Goal: Communication & Community: Participate in discussion

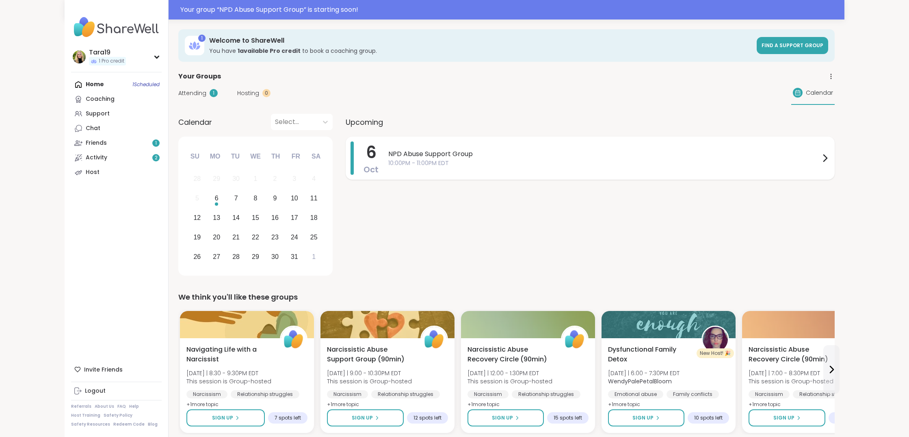
click at [827, 159] on icon at bounding box center [825, 158] width 10 height 10
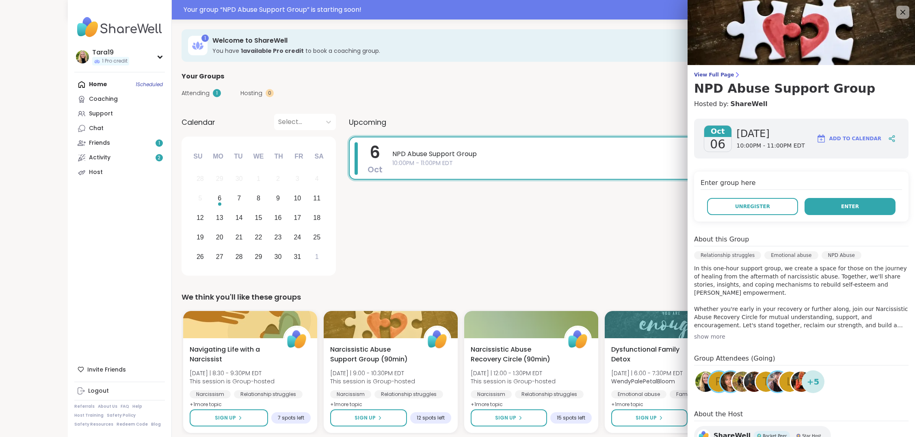
click at [851, 209] on button "Enter" at bounding box center [850, 206] width 91 height 17
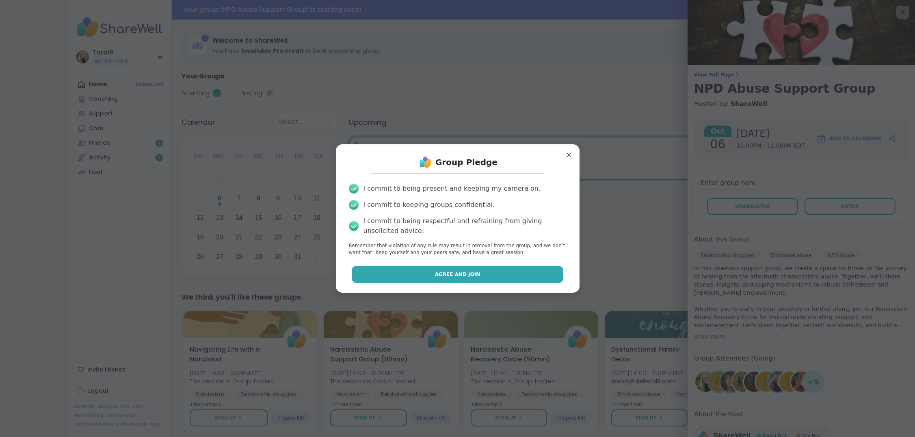
click at [495, 272] on button "Agree and Join" at bounding box center [458, 274] width 212 height 17
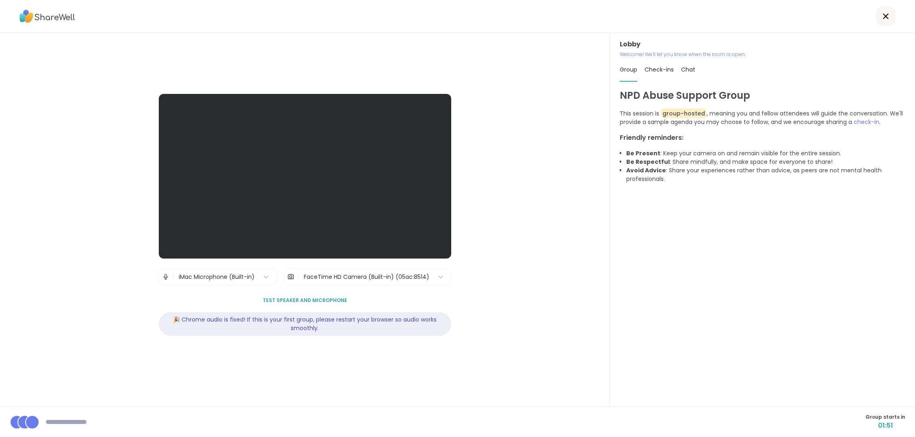
click at [332, 298] on span "Test speaker and microphone" at bounding box center [305, 300] width 85 height 7
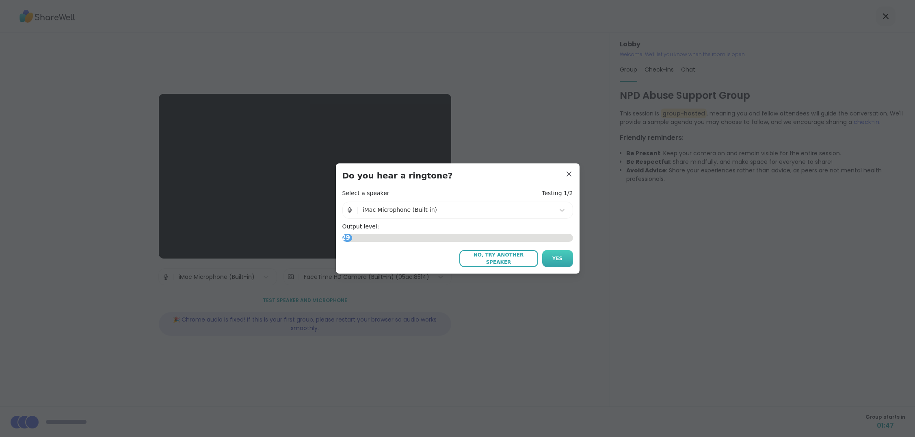
click at [570, 256] on button "Yes" at bounding box center [557, 258] width 31 height 17
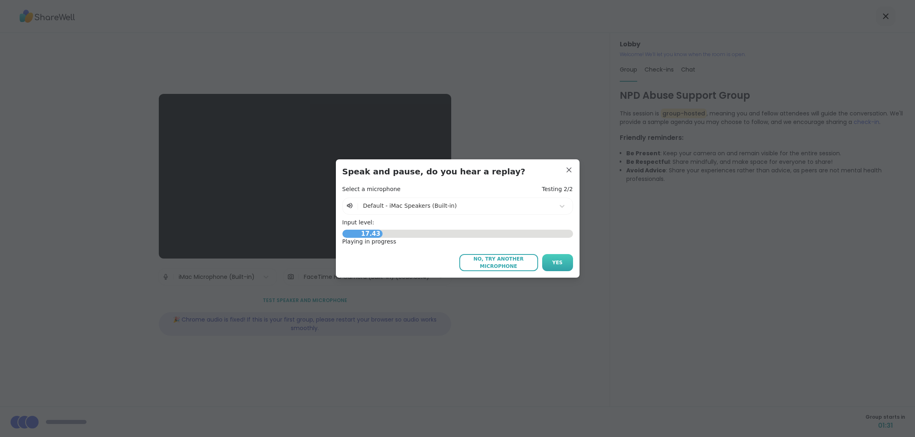
click at [549, 262] on button "Yes" at bounding box center [557, 262] width 31 height 17
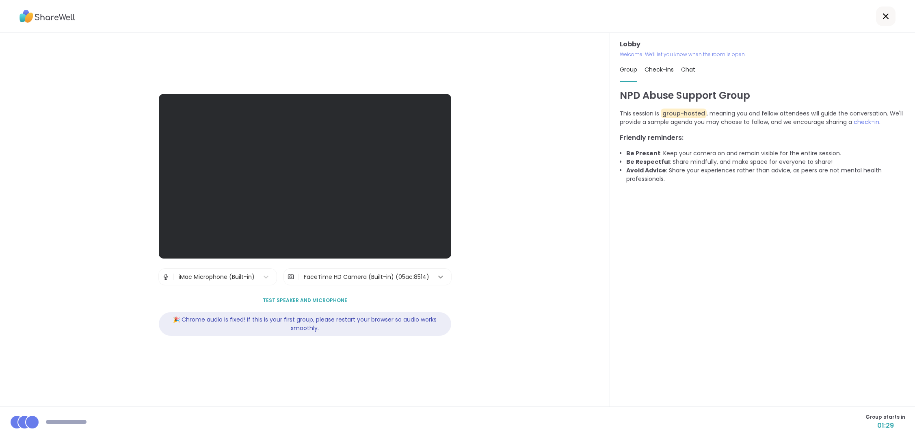
click at [437, 277] on icon at bounding box center [441, 277] width 8 height 8
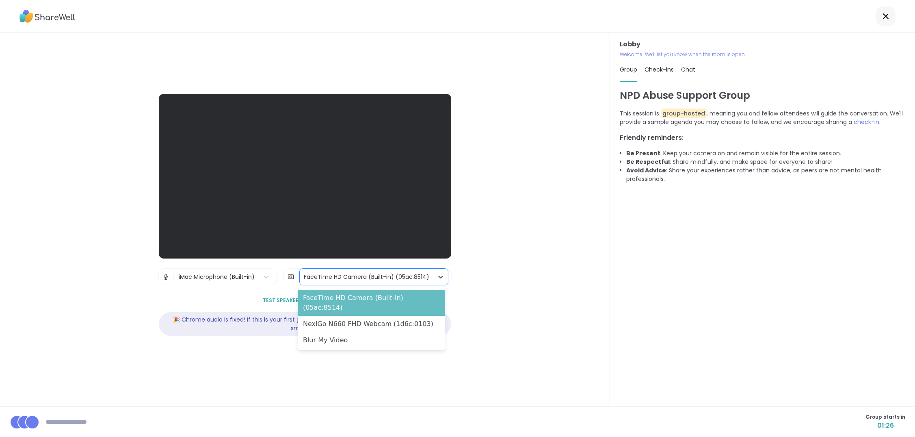
click at [422, 298] on div "FaceTime HD Camera (Built-in) (05ac:8514)" at bounding box center [371, 303] width 147 height 26
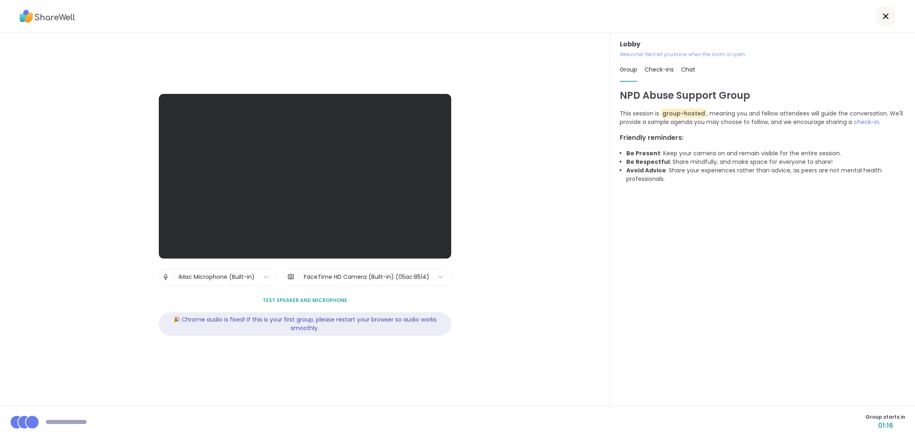
click at [882, 13] on icon at bounding box center [886, 16] width 10 height 10
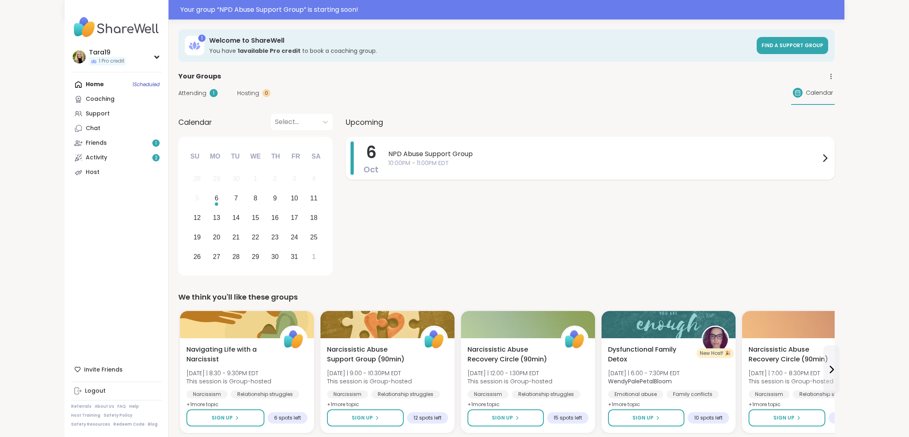
click at [812, 156] on span "NPD Abuse Support Group" at bounding box center [604, 154] width 432 height 10
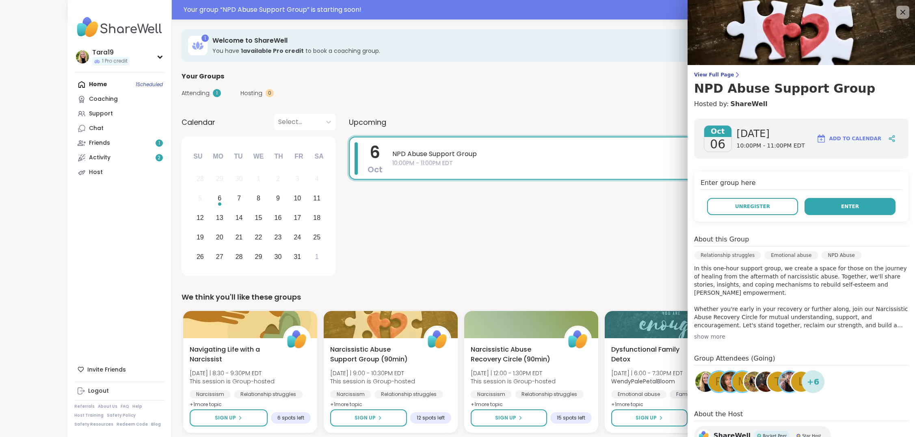
click at [813, 208] on button "Enter" at bounding box center [850, 206] width 91 height 17
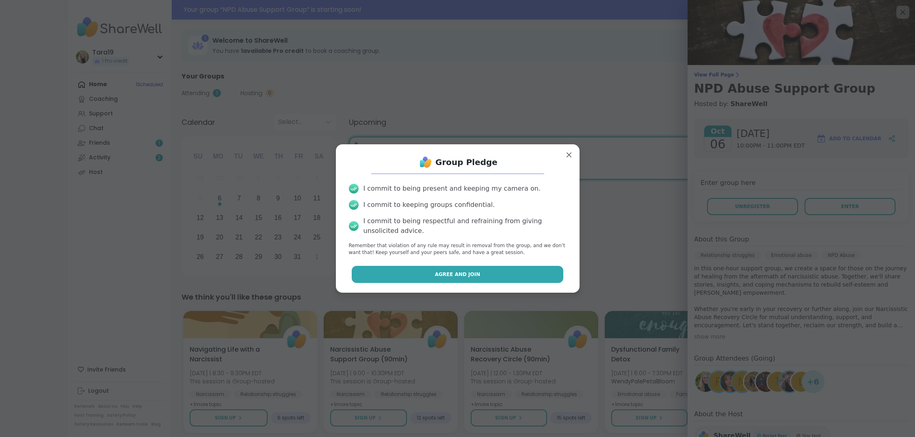
click at [512, 275] on button "Agree and Join" at bounding box center [458, 274] width 212 height 17
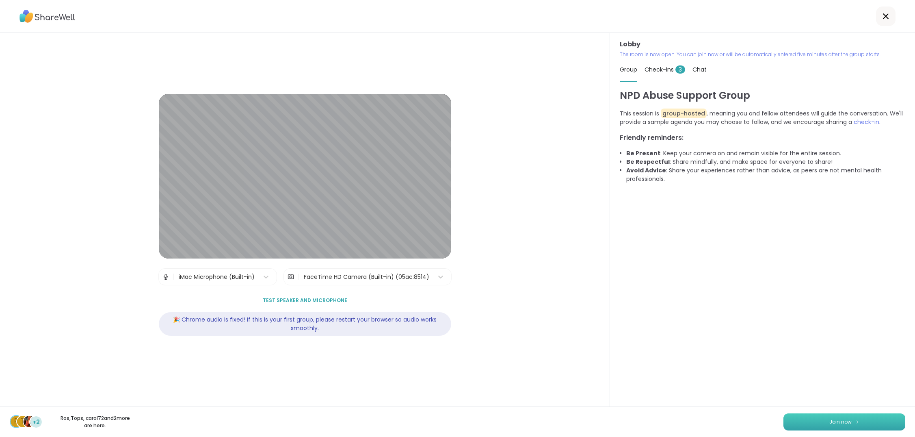
click at [844, 421] on span "Join now" at bounding box center [841, 421] width 22 height 7
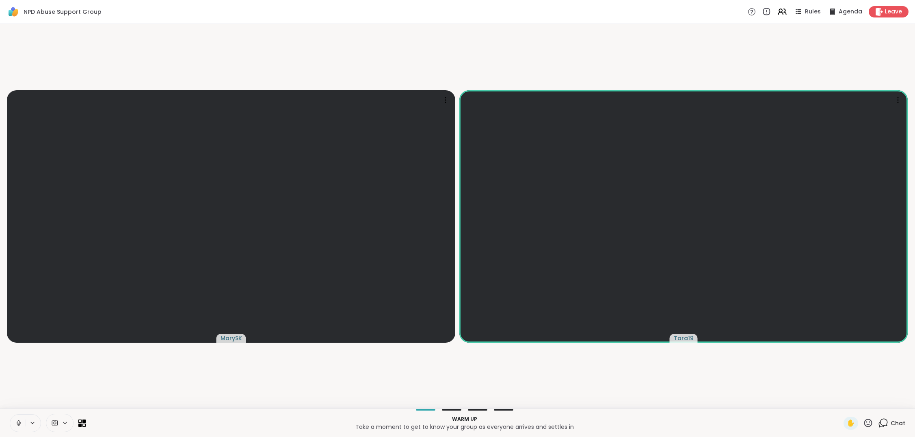
click at [33, 424] on icon at bounding box center [32, 422] width 7 height 7
click at [33, 422] on icon at bounding box center [32, 422] width 7 height 7
click at [19, 421] on icon at bounding box center [18, 422] width 2 height 4
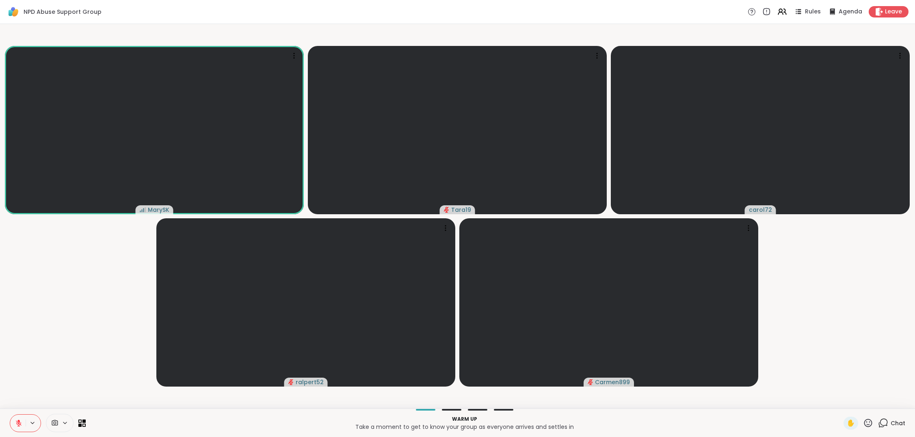
click at [17, 423] on icon at bounding box center [19, 423] width 6 height 6
click at [17, 423] on icon at bounding box center [19, 423] width 4 height 2
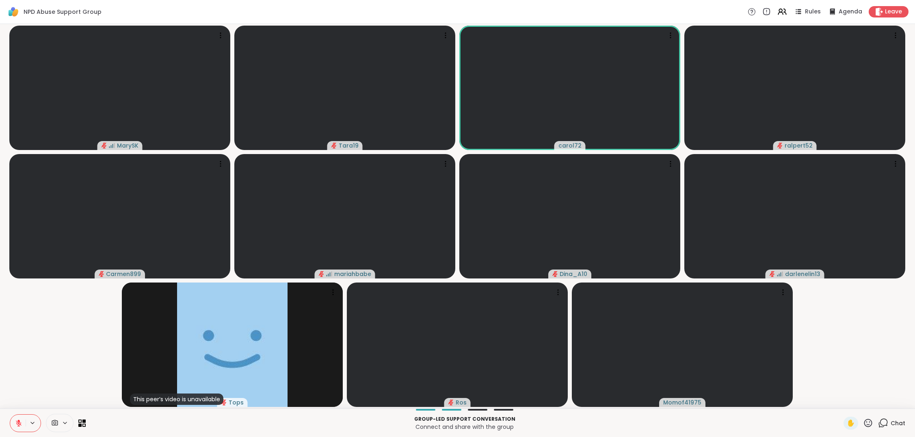
click at [894, 422] on span "Chat" at bounding box center [898, 423] width 15 height 8
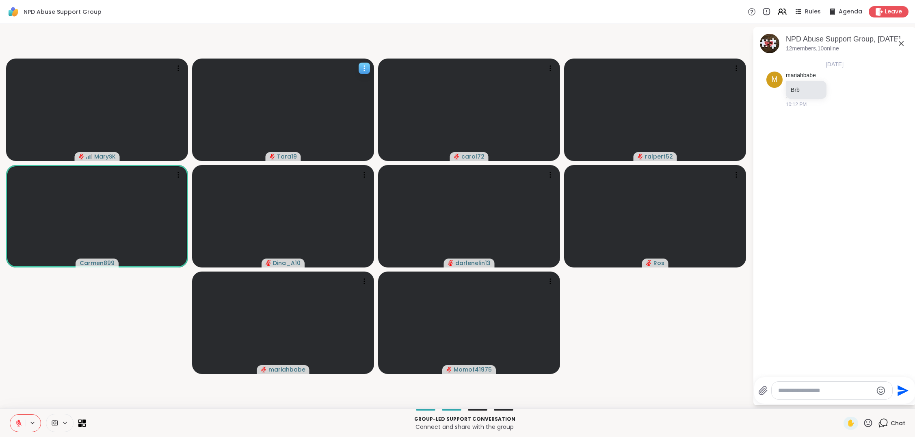
click at [367, 69] on icon at bounding box center [364, 68] width 8 height 8
click at [865, 424] on icon at bounding box center [869, 423] width 8 height 8
click at [847, 401] on span "❤️" at bounding box center [845, 402] width 8 height 10
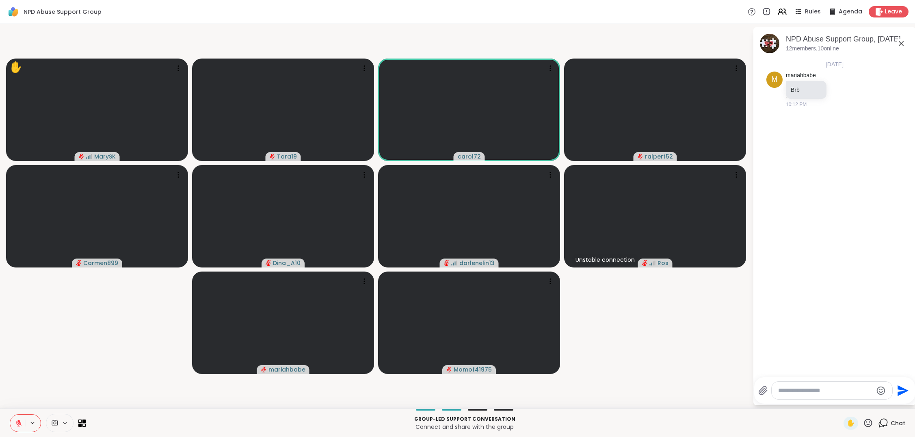
click at [20, 423] on icon at bounding box center [18, 422] width 7 height 7
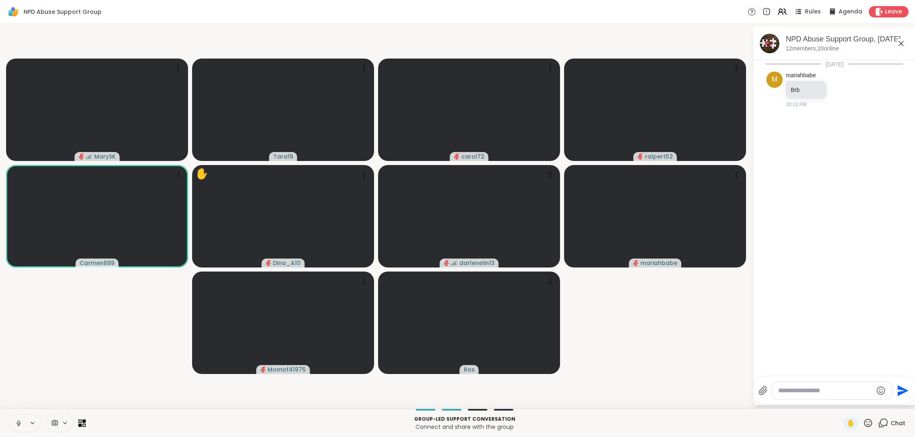
click at [20, 420] on icon at bounding box center [18, 422] width 7 height 7
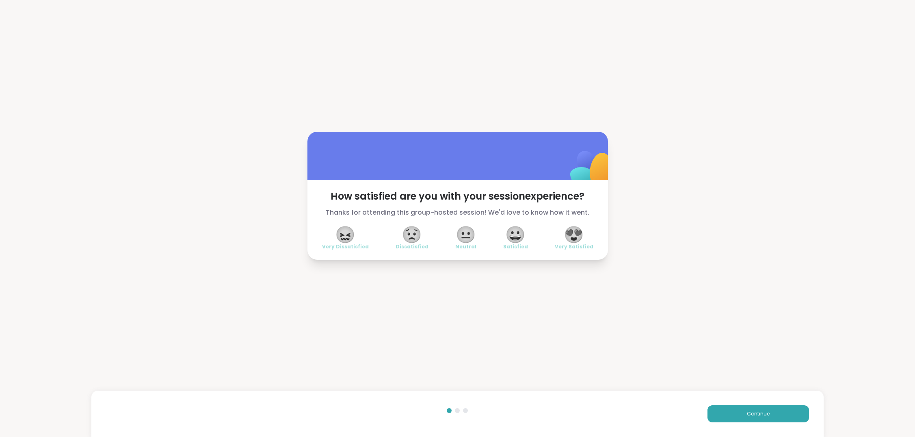
click at [571, 237] on span "😍" at bounding box center [574, 234] width 20 height 15
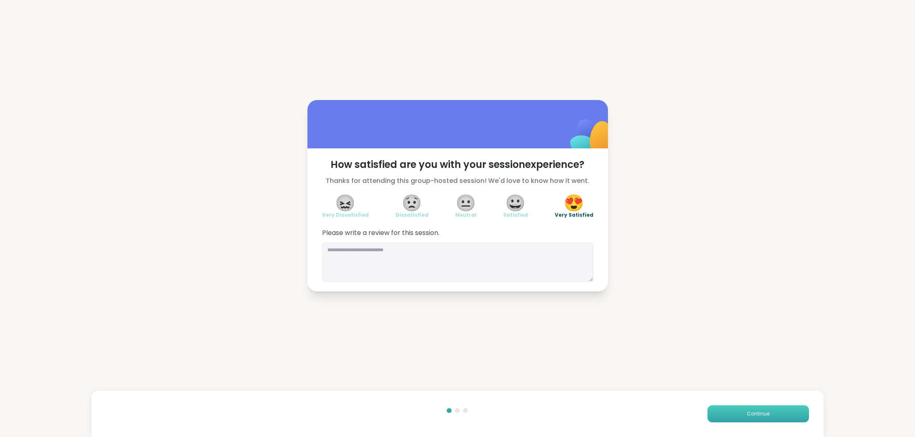
click at [724, 410] on button "Continue" at bounding box center [759, 413] width 102 height 17
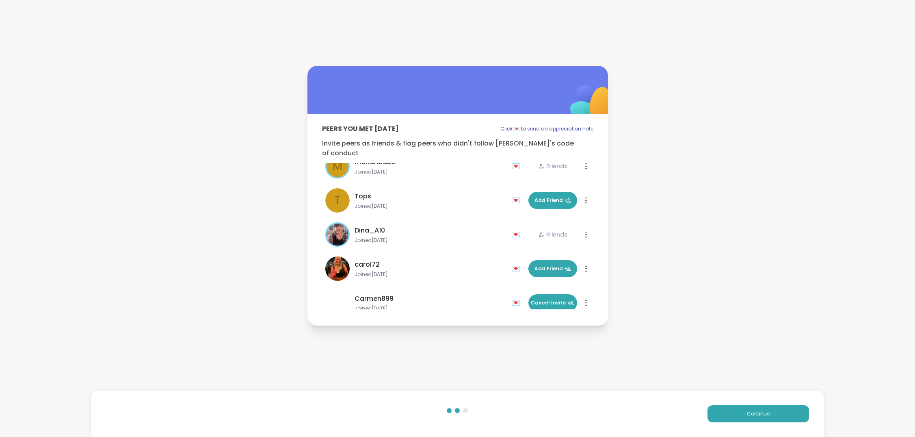
scroll to position [82, 0]
click at [538, 265] on span "Add Friend" at bounding box center [553, 268] width 37 height 7
click at [540, 191] on button "Add Friend" at bounding box center [553, 199] width 49 height 17
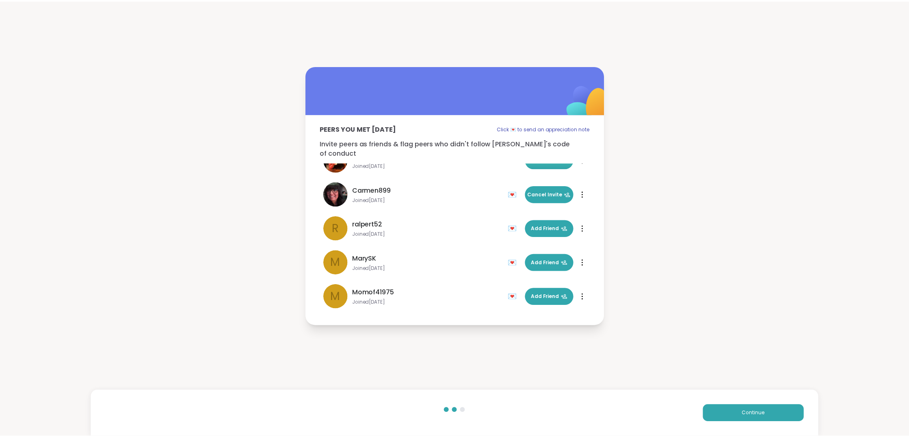
scroll to position [192, 0]
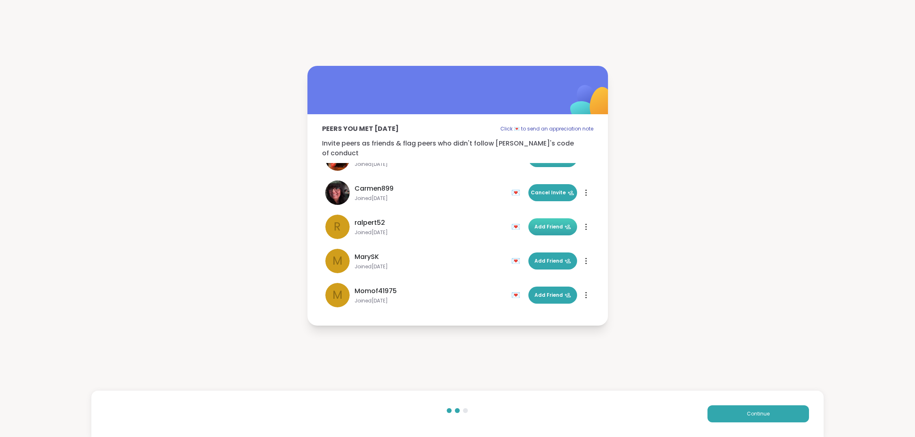
click at [535, 218] on button "Add Friend" at bounding box center [553, 226] width 49 height 17
click at [540, 258] on span "Add Friend" at bounding box center [553, 260] width 37 height 7
click at [778, 416] on button "Continue" at bounding box center [759, 413] width 102 height 17
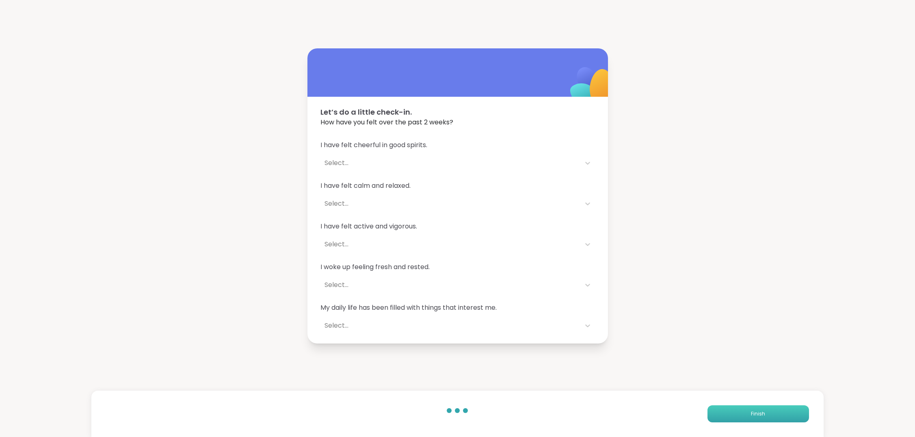
click at [738, 410] on button "Finish" at bounding box center [759, 413] width 102 height 17
